Goal: Find specific page/section: Find specific page/section

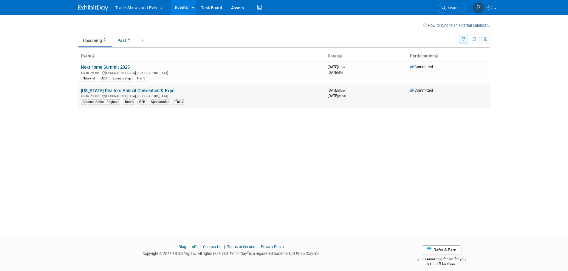
click at [129, 92] on link "[US_STATE] Realtors Annual Convention & Expo" at bounding box center [128, 90] width 94 height 5
click at [117, 70] on td "NextHome Summit 2025 In-Person [GEOGRAPHIC_DATA], [GEOGRAPHIC_DATA] National B2…" at bounding box center [201, 72] width 247 height 23
click at [161, 73] on div "In-Person [GEOGRAPHIC_DATA], [GEOGRAPHIC_DATA]" at bounding box center [202, 72] width 242 height 5
click at [99, 66] on link "NextHome Summit 2025" at bounding box center [105, 67] width 49 height 5
click at [114, 90] on link "[US_STATE] Realtors Annual Convention & Expo" at bounding box center [128, 90] width 94 height 5
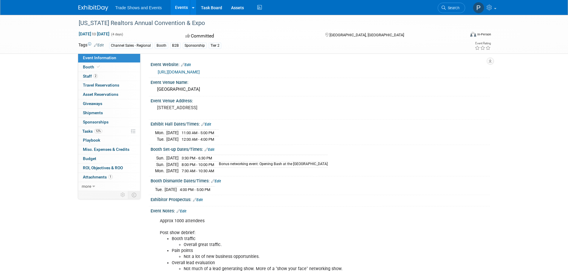
scroll to position [60, 0]
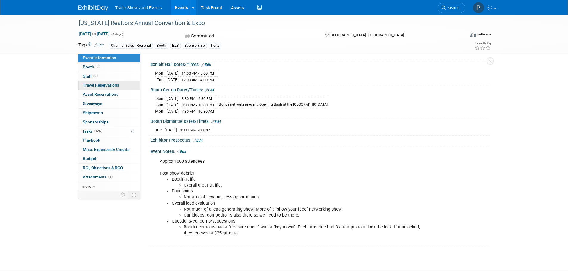
click at [108, 85] on span "Travel Reservations 0" at bounding box center [101, 85] width 36 height 5
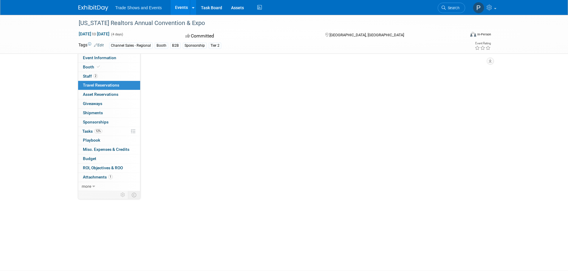
scroll to position [0, 0]
click at [49, 72] on div "Ohio Realtors Annual Convention & Expo Sep 14, 2025 to Sep 17, 2025 (4 days) Se…" at bounding box center [284, 140] width 568 height 250
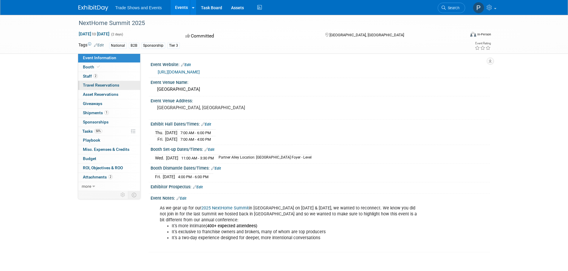
click at [108, 85] on span "Travel Reservations 0" at bounding box center [101, 85] width 36 height 5
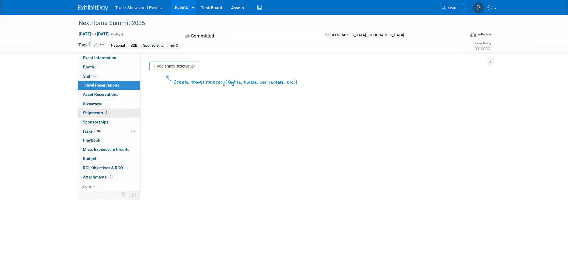
click at [109, 113] on link "1 Shipments 1" at bounding box center [109, 113] width 62 height 9
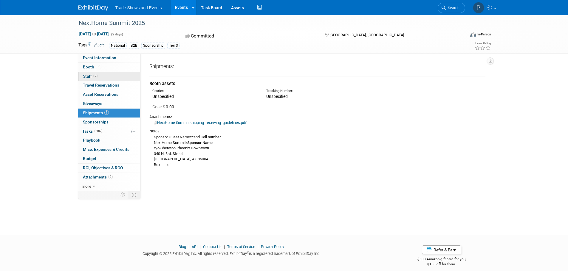
click at [103, 76] on link "2 Staff 2" at bounding box center [109, 76] width 62 height 9
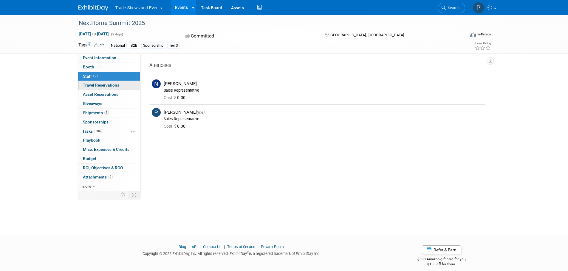
click at [104, 86] on span "Travel Reservations 0" at bounding box center [101, 85] width 36 height 5
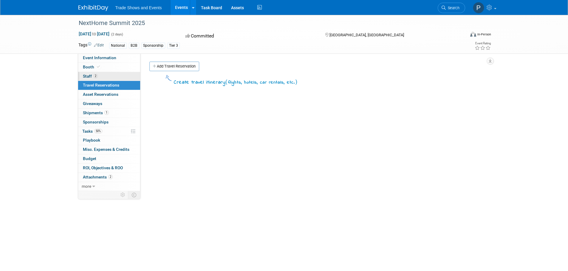
click at [107, 77] on link "2 Staff 2" at bounding box center [109, 76] width 62 height 9
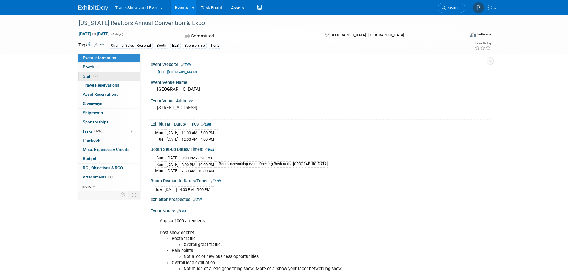
click at [101, 76] on link "2 Staff 2" at bounding box center [109, 76] width 62 height 9
